Goal: Transaction & Acquisition: Register for event/course

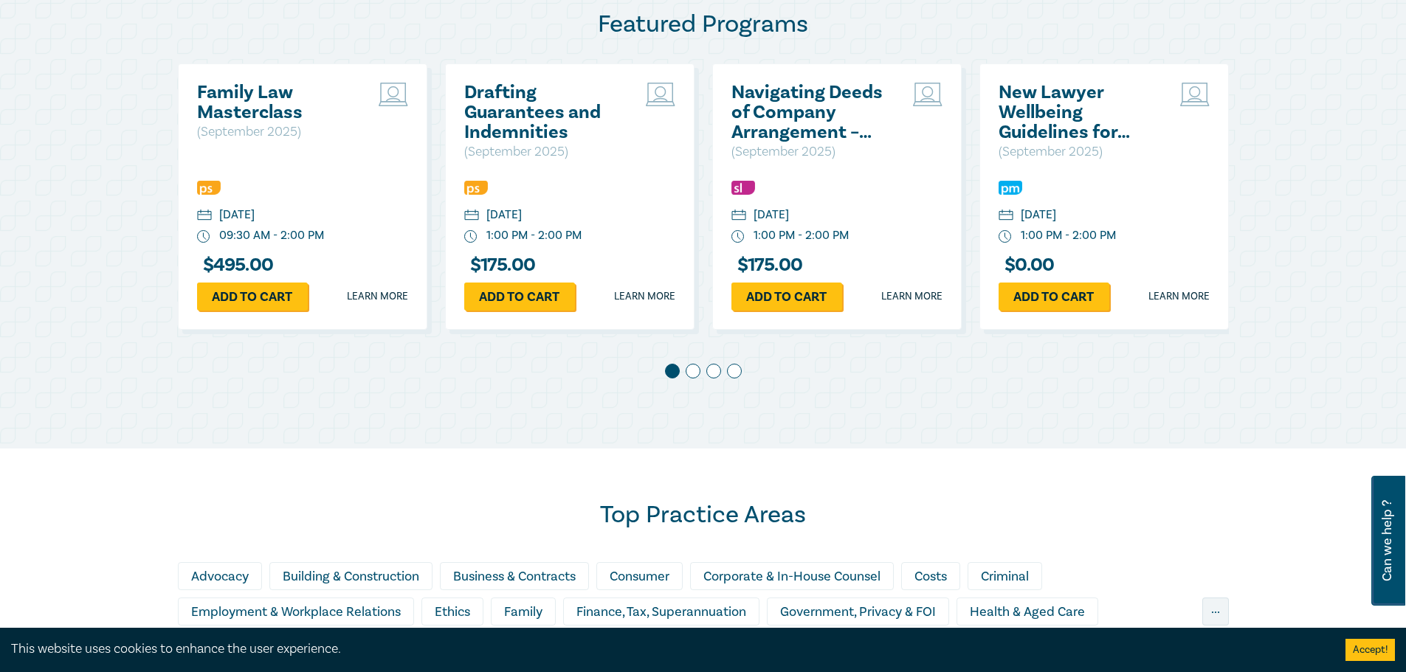
scroll to position [885, 0]
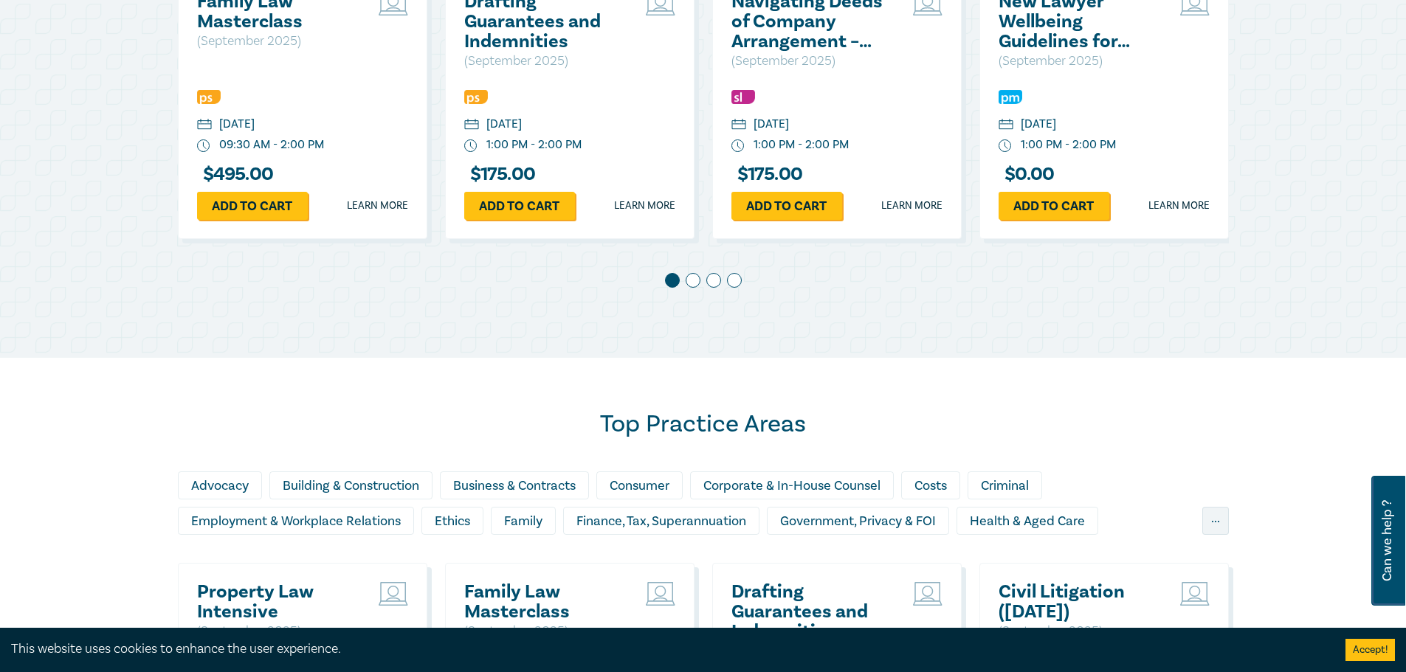
click at [690, 287] on span at bounding box center [692, 280] width 15 height 15
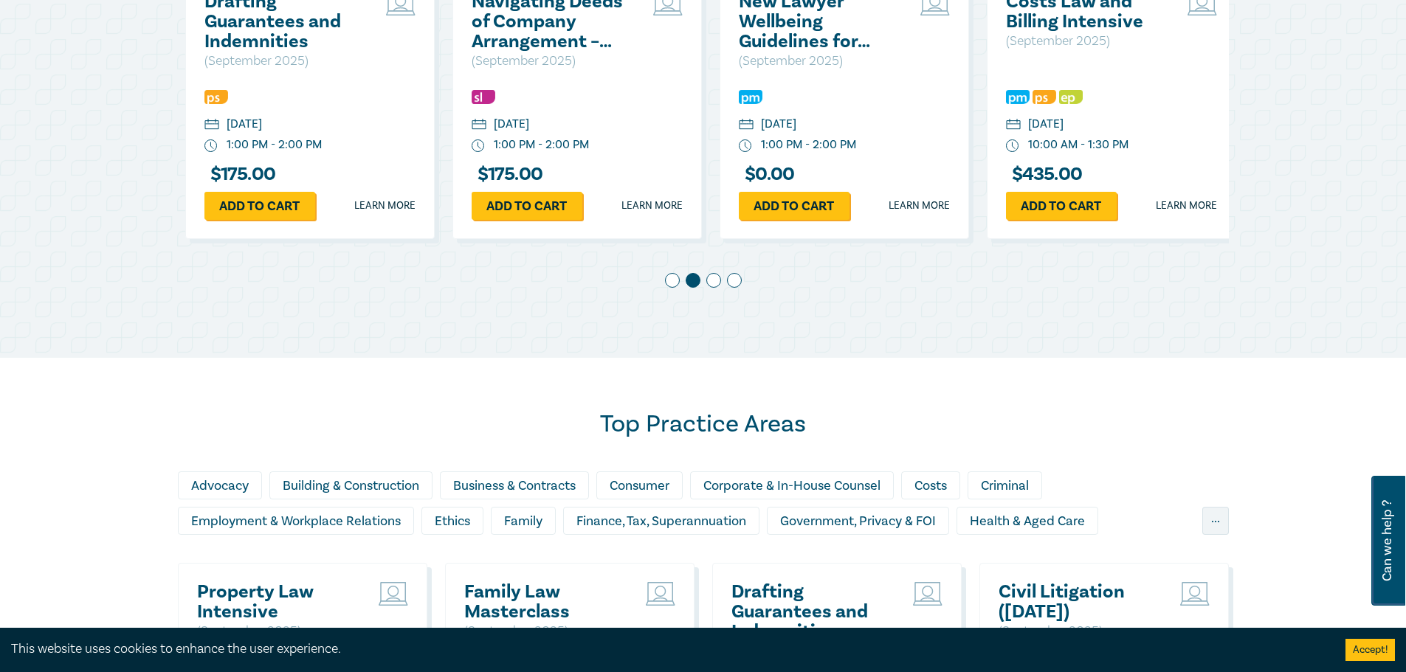
scroll to position [0, 267]
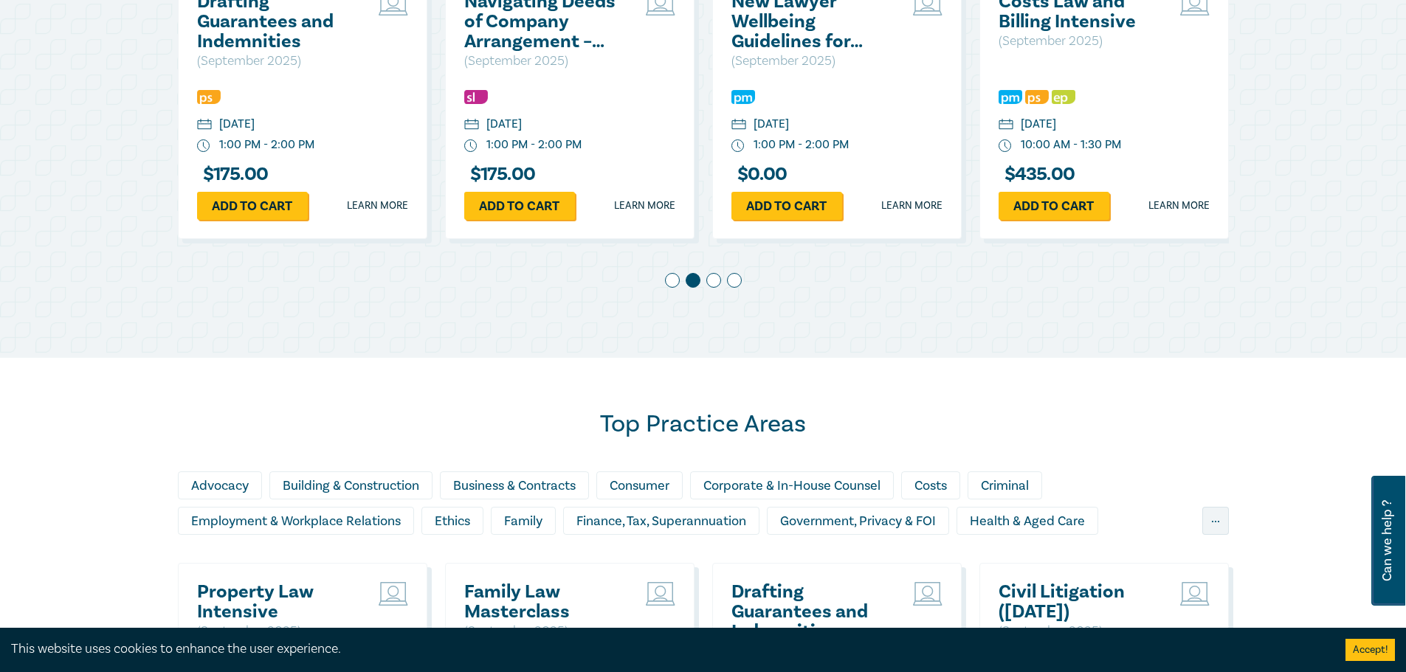
click at [711, 280] on span at bounding box center [713, 280] width 15 height 15
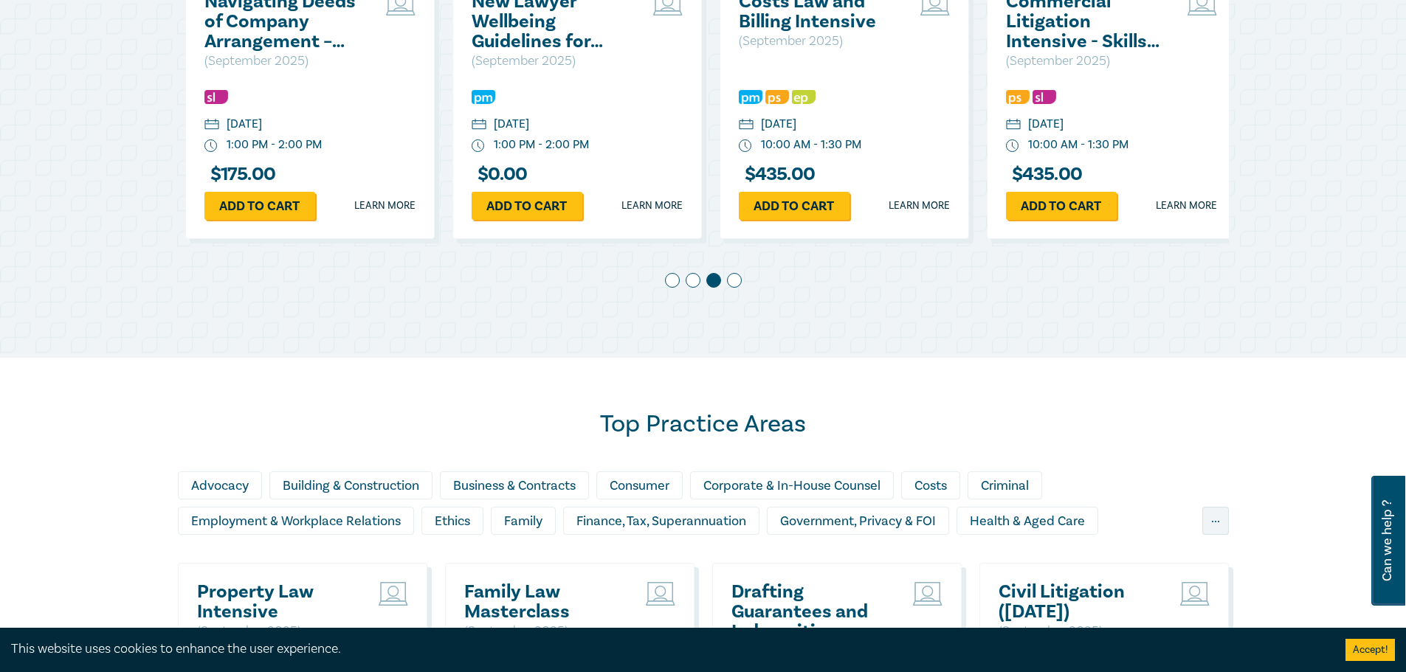
scroll to position [0, 534]
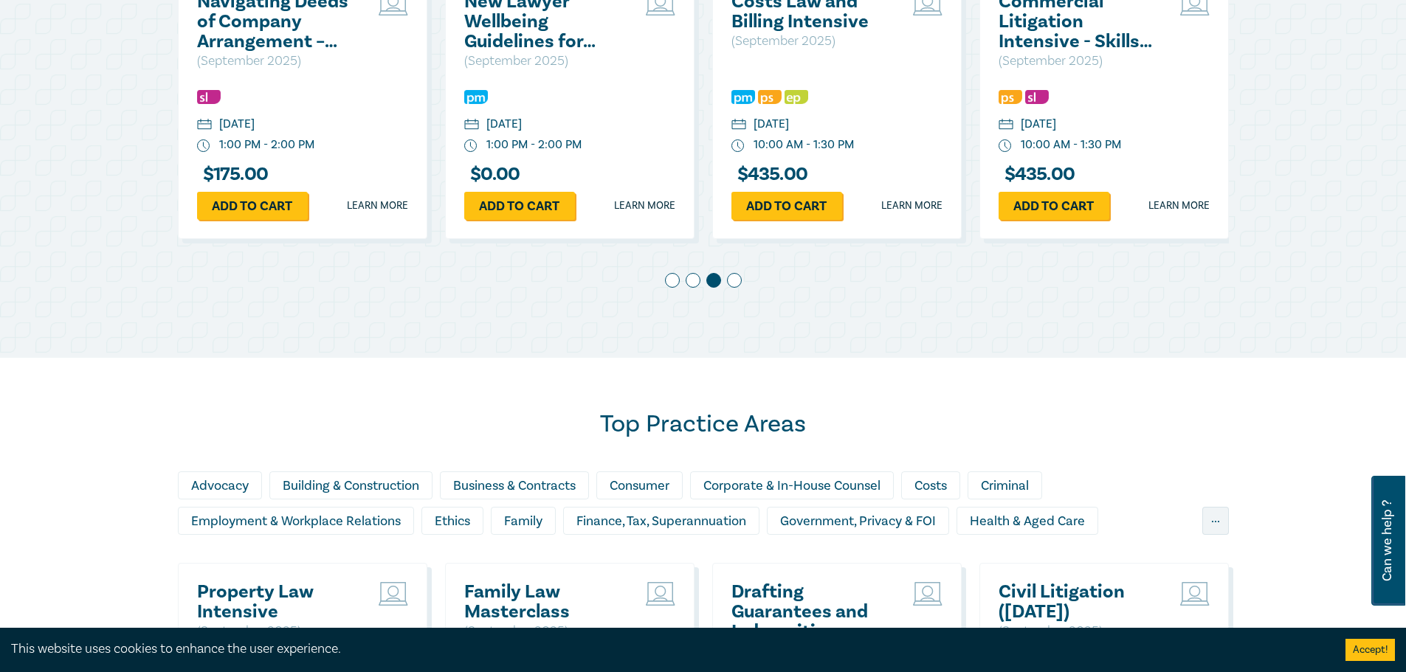
click at [733, 281] on span at bounding box center [734, 280] width 15 height 15
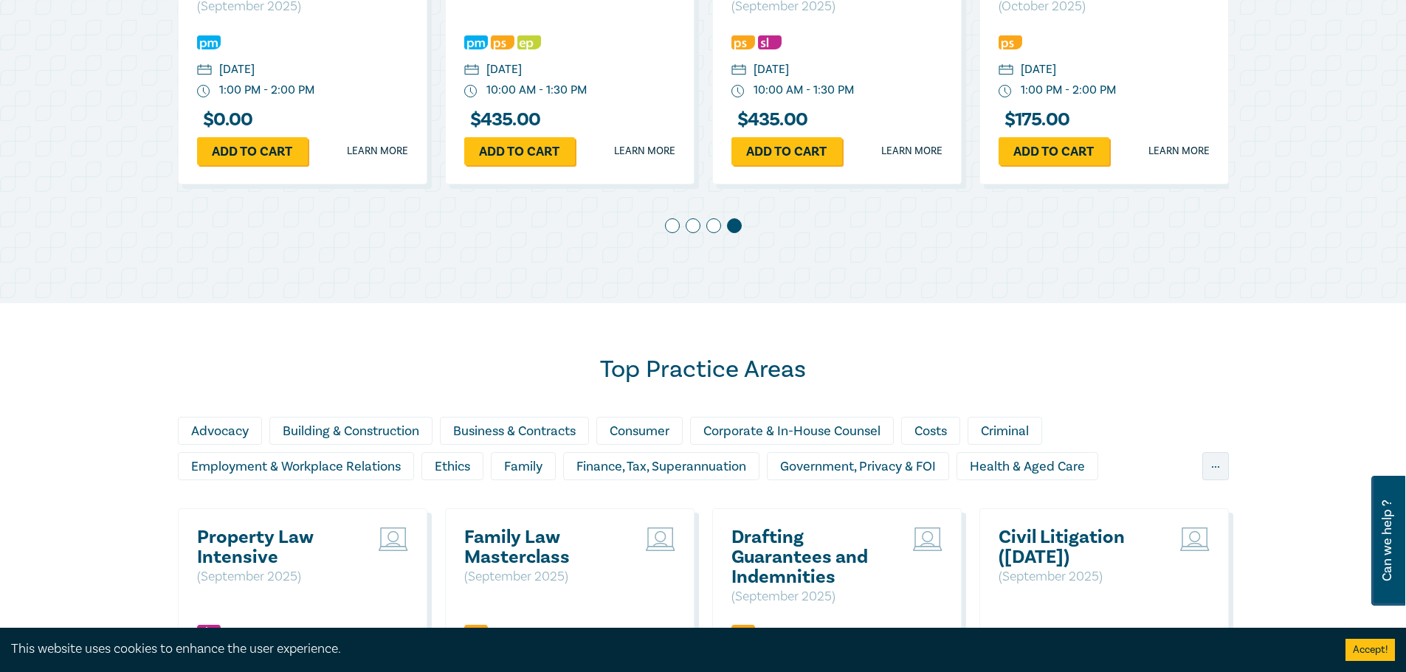
scroll to position [738, 0]
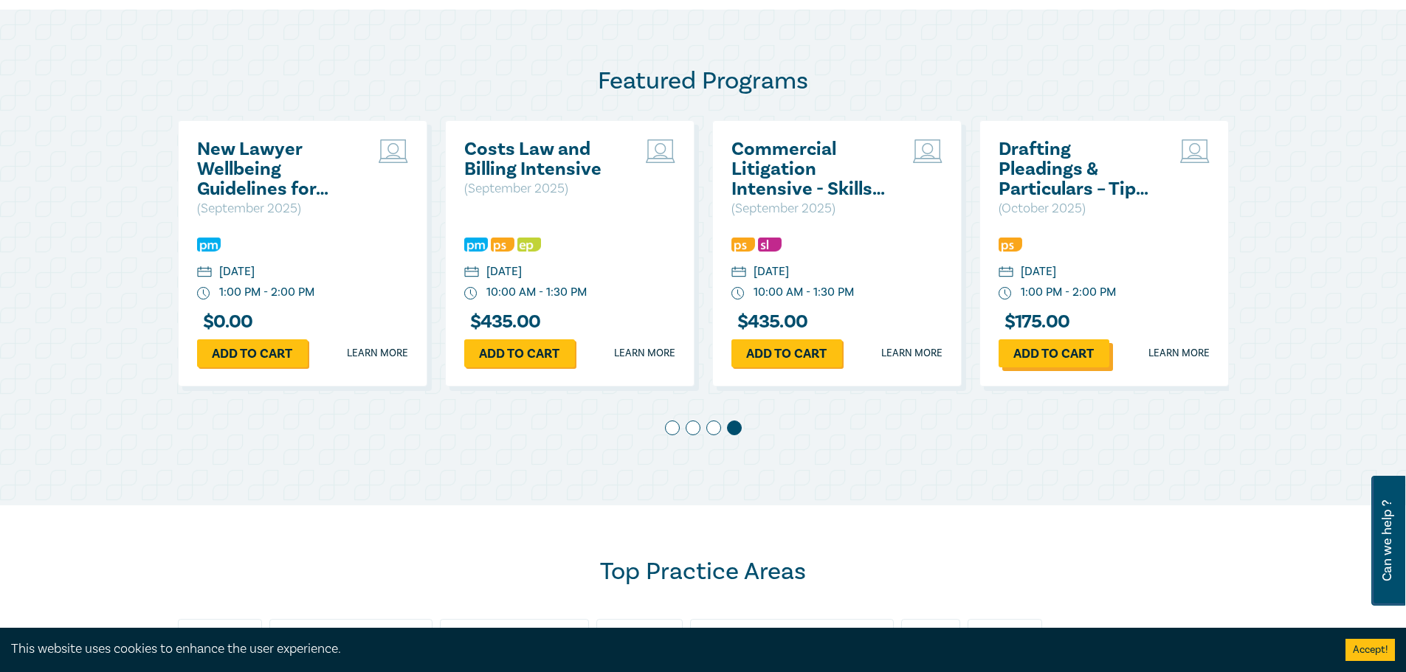
click at [1065, 352] on link "Add to cart" at bounding box center [1053, 353] width 111 height 28
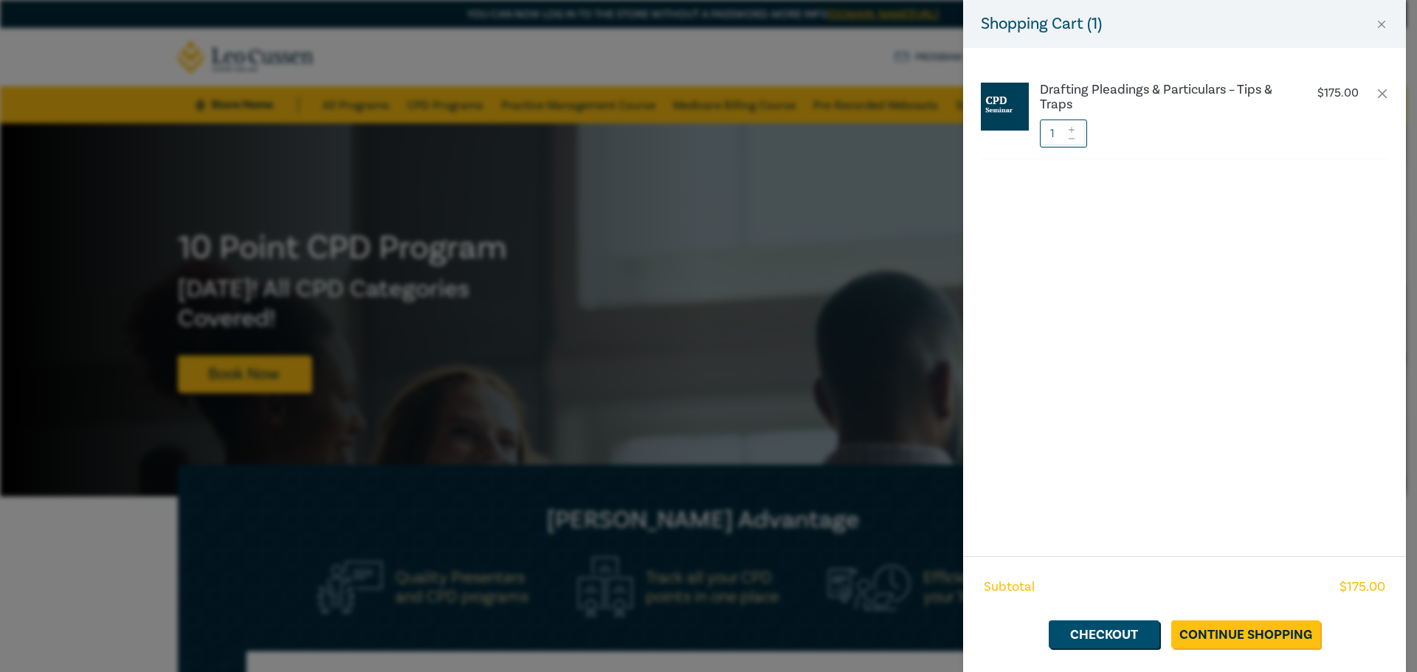
scroll to position [0, 801]
